Goal: Navigation & Orientation: Find specific page/section

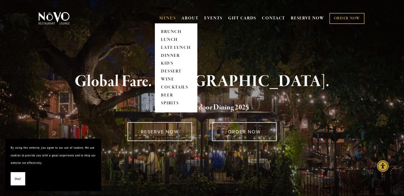
click at [163, 15] on span "MENUS BRUNCH LUNCH LATE LUNCH DINNER KID'S DESSERT WINE COCKTAILS BEER SPIRITS" at bounding box center [167, 18] width 17 height 10
click at [168, 31] on link "BRUNCH" at bounding box center [175, 32] width 33 height 8
click at [167, 42] on link "LUNCH" at bounding box center [175, 40] width 33 height 8
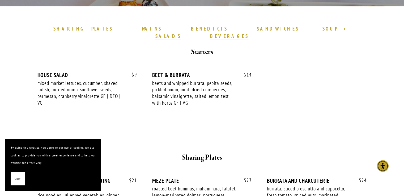
scroll to position [164, 0]
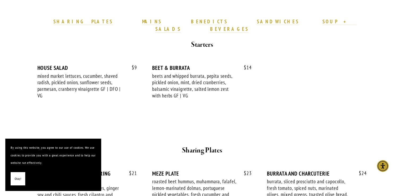
click at [18, 179] on span "Okay!" at bounding box center [18, 179] width 7 height 8
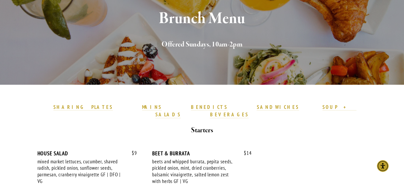
scroll to position [77, 0]
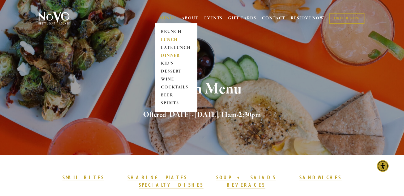
click at [168, 56] on link "DINNER" at bounding box center [175, 56] width 33 height 8
